Goal: Complete application form: Complete application form

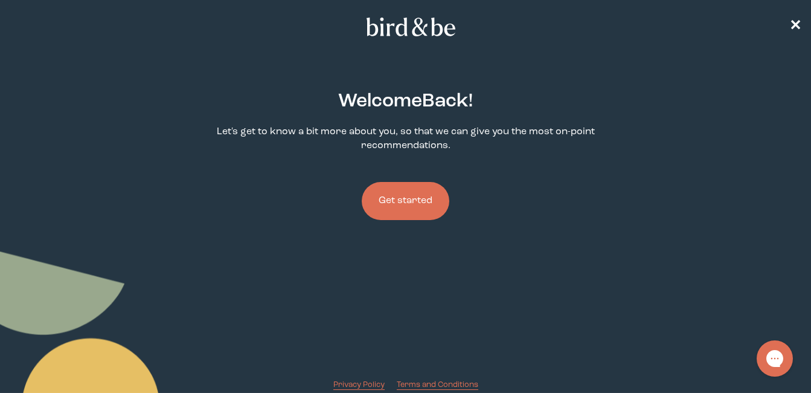
click at [414, 198] on button "Get started" at bounding box center [406, 201] width 88 height 38
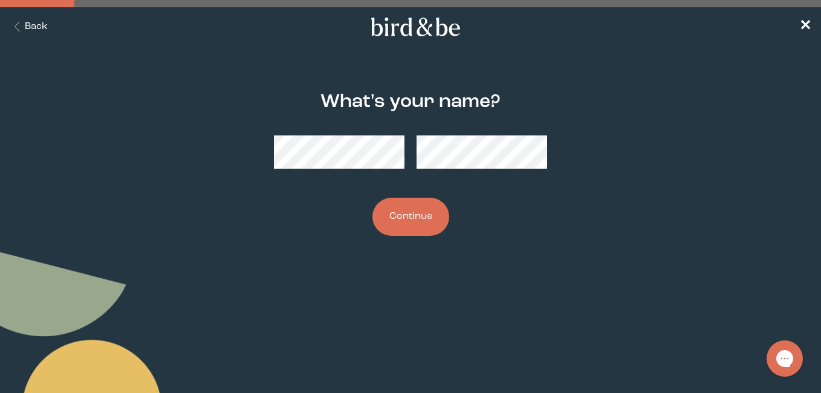
click at [413, 219] on button "Continue" at bounding box center [410, 217] width 77 height 38
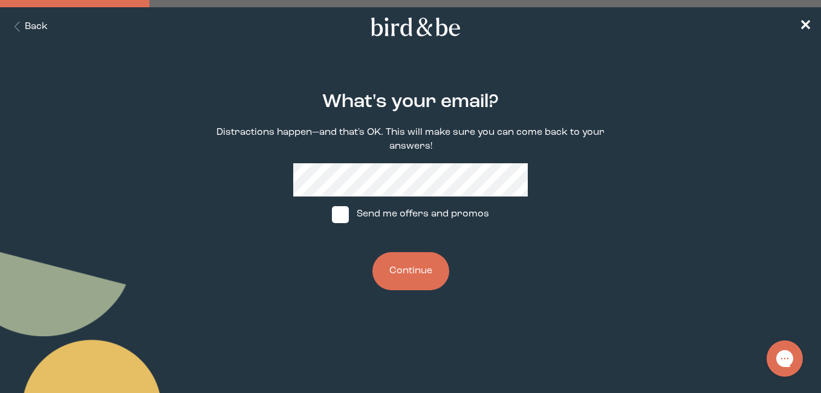
click at [397, 266] on button "Continue" at bounding box center [410, 271] width 77 height 38
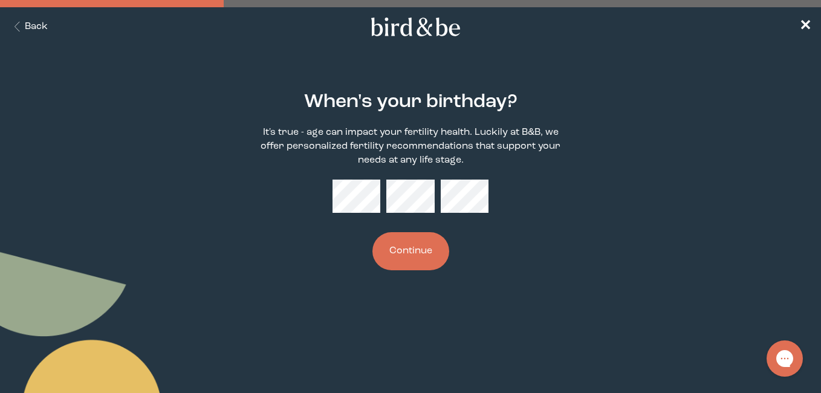
click at [420, 248] on button "Continue" at bounding box center [410, 251] width 77 height 38
click at [366, 289] on form "When's your birthday? It's true - age can impact your fertility health. Luckily…" at bounding box center [410, 180] width 410 height 237
click at [422, 257] on button "Continue" at bounding box center [410, 251] width 77 height 38
click at [305, 323] on body "plus-circle minus-circle close-circle Bird & Be Logo Bird & Be Logo arrow-left …" at bounding box center [410, 196] width 821 height 393
click at [424, 265] on button "Continue" at bounding box center [410, 251] width 77 height 38
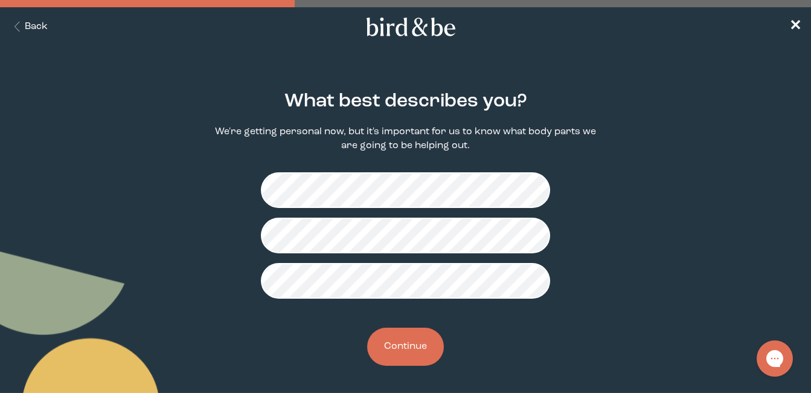
click at [415, 347] on button "Continue" at bounding box center [405, 346] width 77 height 38
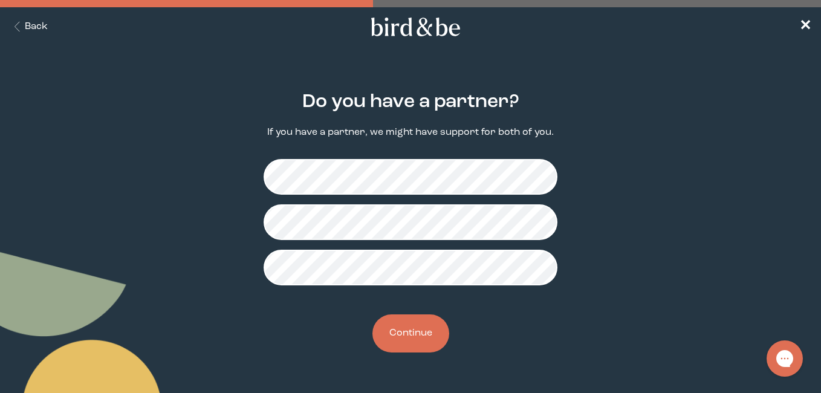
click at [424, 327] on button "Continue" at bounding box center [410, 333] width 77 height 38
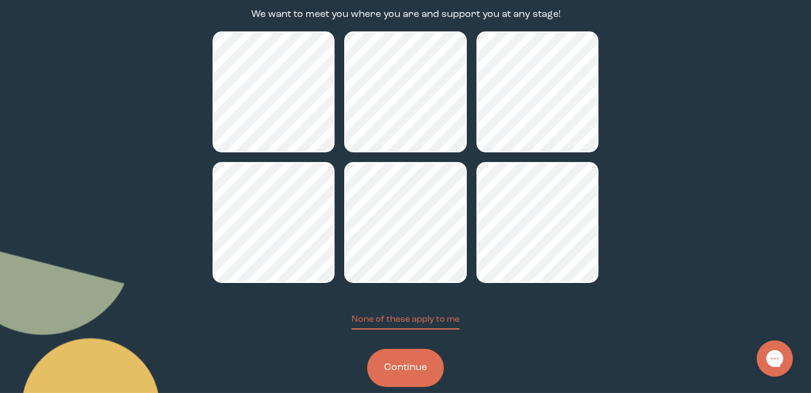
scroll to position [140, 0]
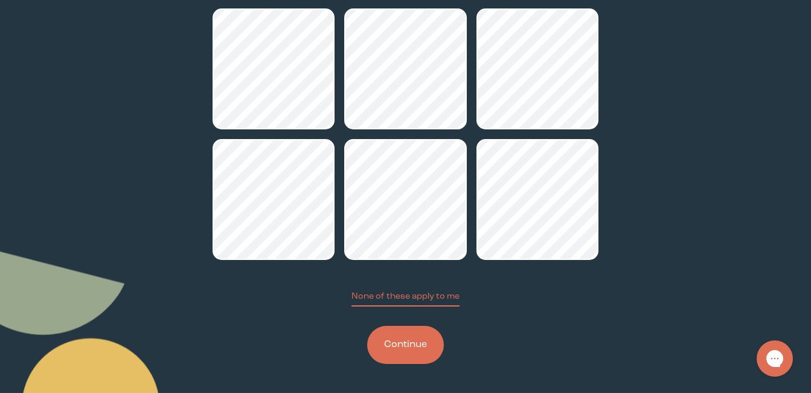
click at [422, 342] on button "Continue" at bounding box center [405, 345] width 77 height 38
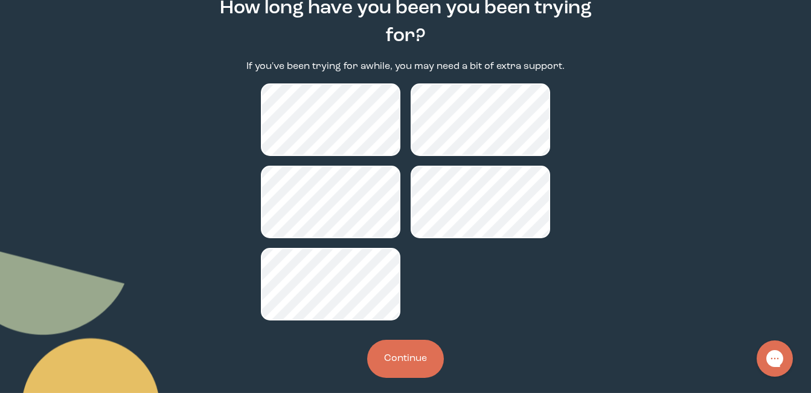
scroll to position [107, 0]
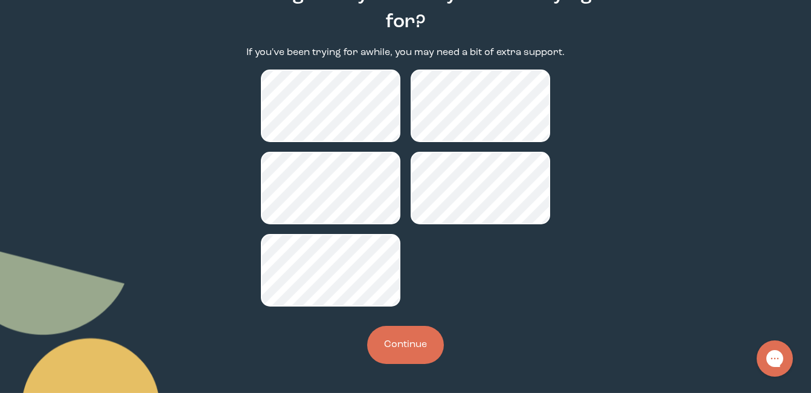
click at [414, 341] on button "Continue" at bounding box center [405, 345] width 77 height 38
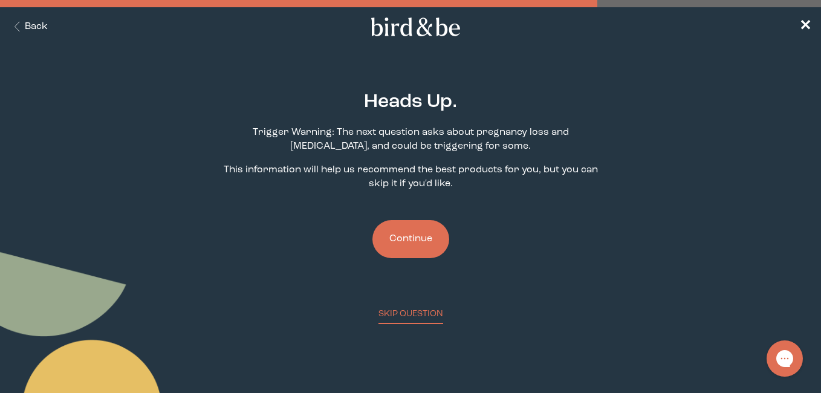
click at [402, 228] on button "Continue" at bounding box center [410, 239] width 77 height 38
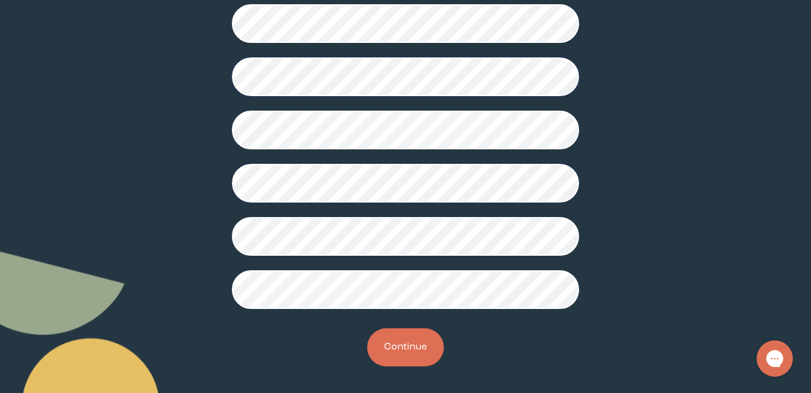
scroll to position [362, 0]
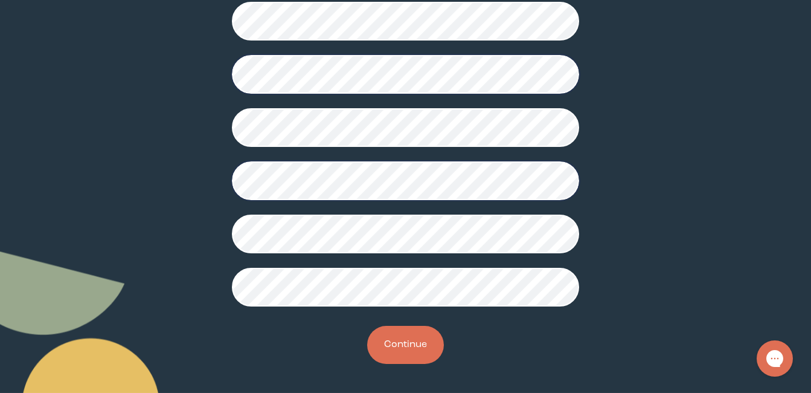
click at [419, 348] on button "Continue" at bounding box center [405, 345] width 77 height 38
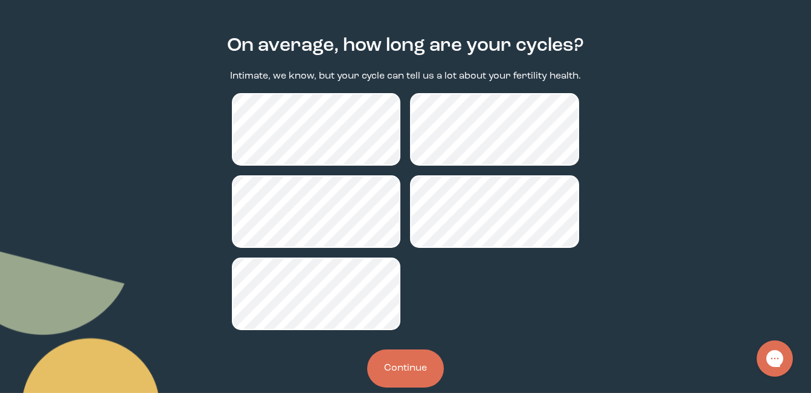
scroll to position [79, 0]
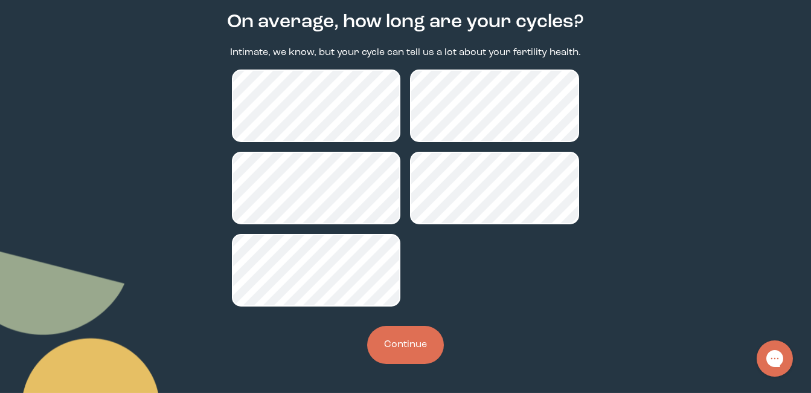
click at [408, 350] on button "Continue" at bounding box center [405, 345] width 77 height 38
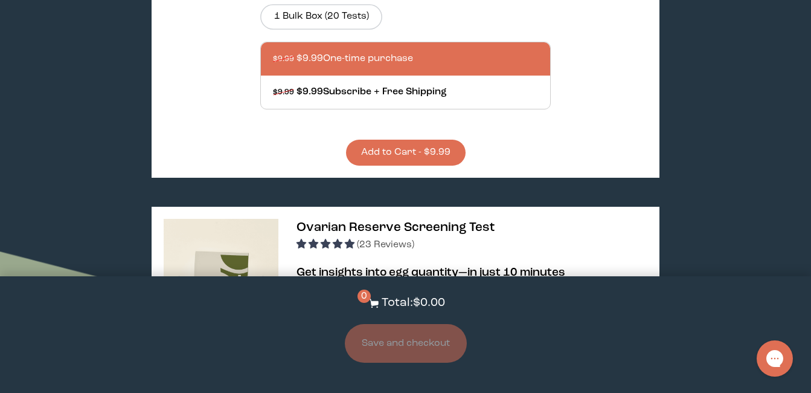
scroll to position [2175, 0]
